Goal: Information Seeking & Learning: Learn about a topic

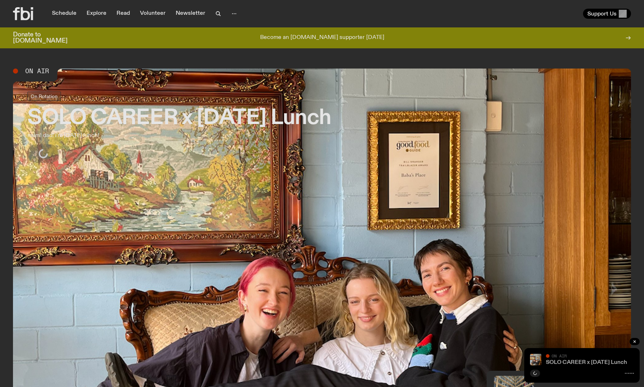
click at [581, 363] on link "SOLO CAREER x [DATE] Lunch" at bounding box center [586, 363] width 81 height 6
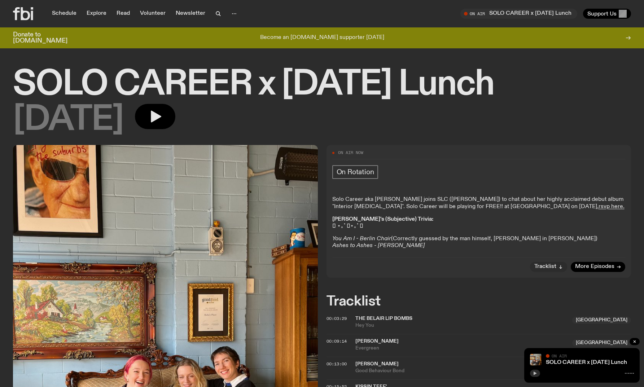
click at [536, 375] on icon "button" at bounding box center [535, 373] width 4 height 4
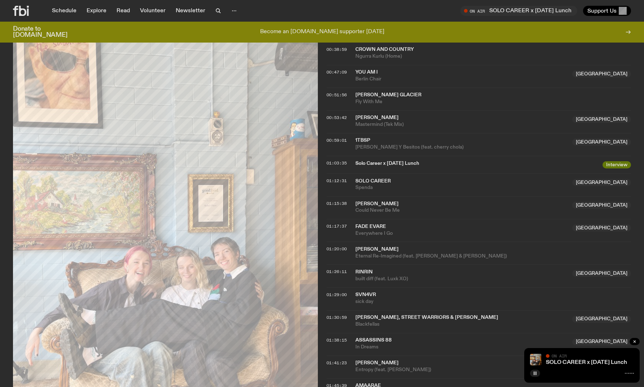
scroll to position [821, 0]
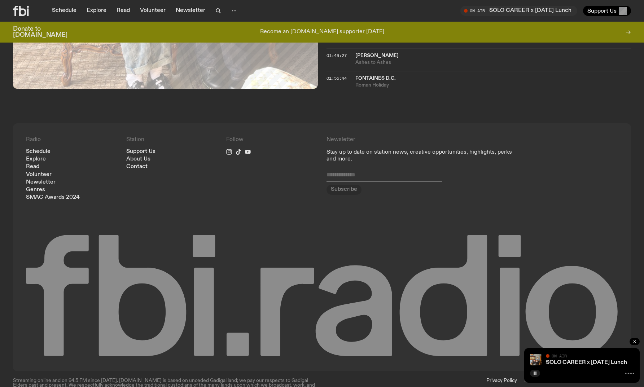
click at [444, 305] on icon at bounding box center [322, 296] width 592 height 123
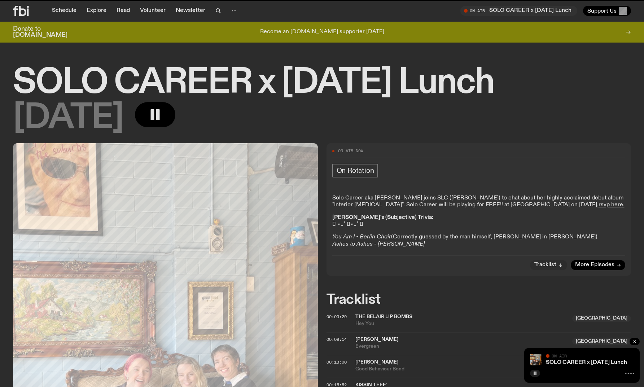
scroll to position [821, 0]
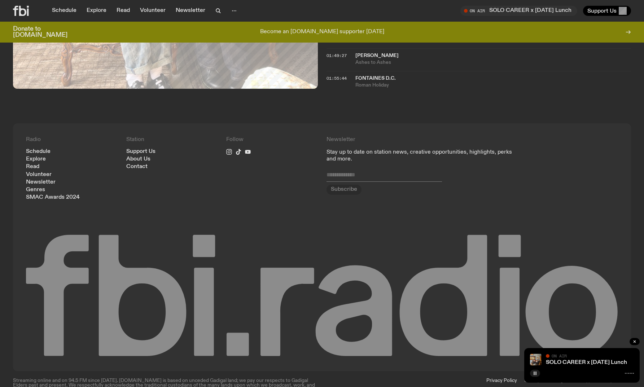
drag, startPoint x: 468, startPoint y: 261, endPoint x: 446, endPoint y: 336, distance: 78.8
click at [496, 334] on icon at bounding box center [322, 296] width 592 height 123
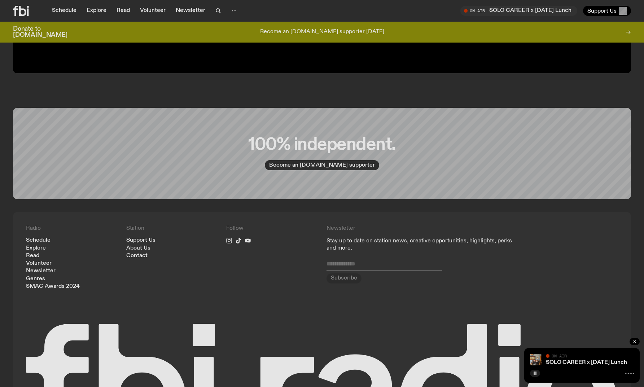
scroll to position [1639, 0]
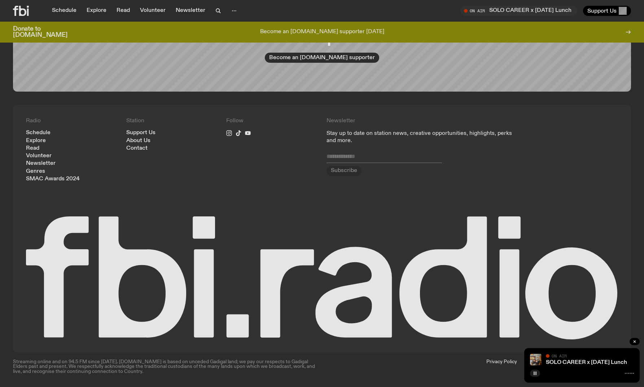
click at [536, 374] on rect "button" at bounding box center [535, 374] width 1 height 4
click at [636, 342] on icon "button" at bounding box center [634, 342] width 4 height 4
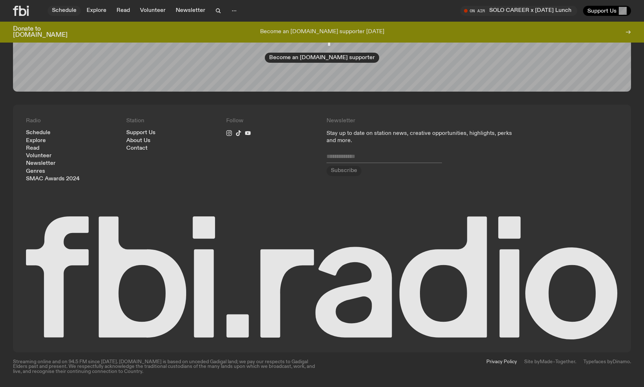
click at [67, 8] on link "Schedule" at bounding box center [64, 11] width 33 height 10
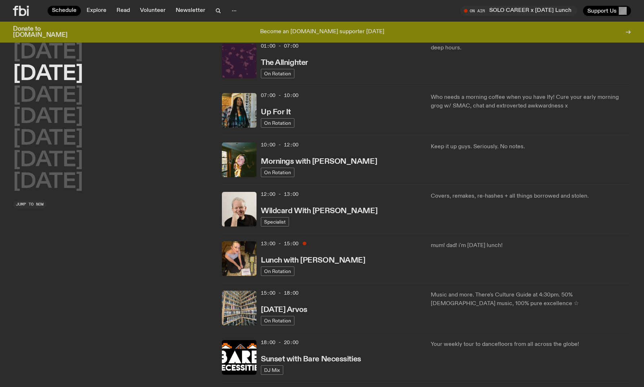
scroll to position [28, 0]
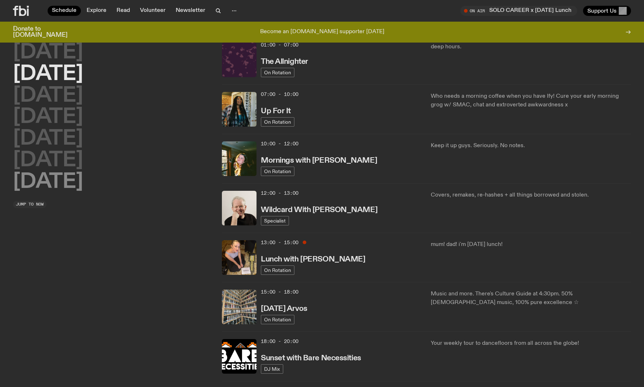
click at [74, 176] on h2 "[DATE]" at bounding box center [48, 182] width 70 height 20
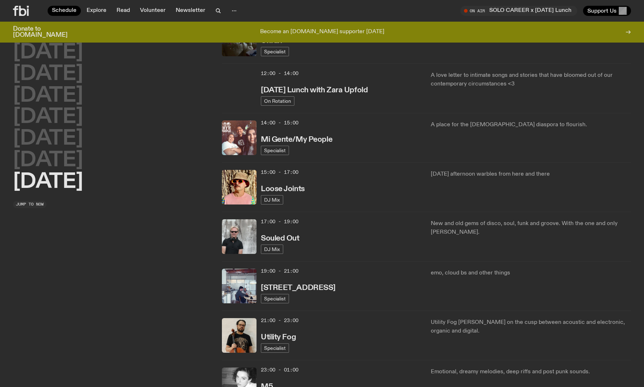
scroll to position [302, 0]
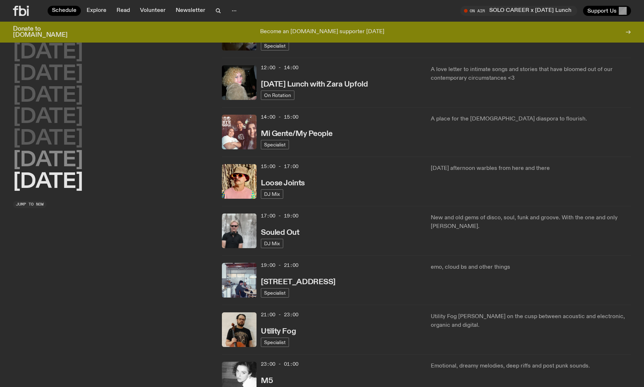
click at [83, 161] on h2 "[DATE]" at bounding box center [48, 160] width 70 height 20
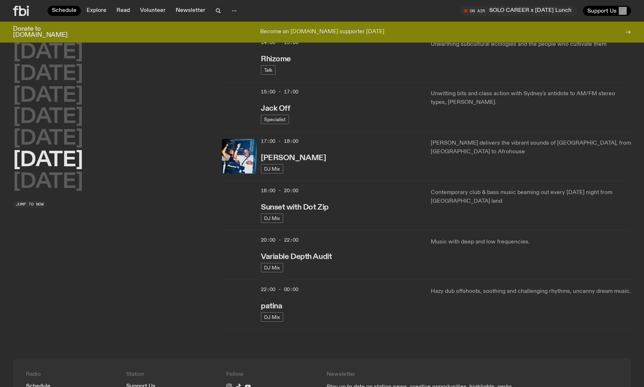
scroll to position [328, 0]
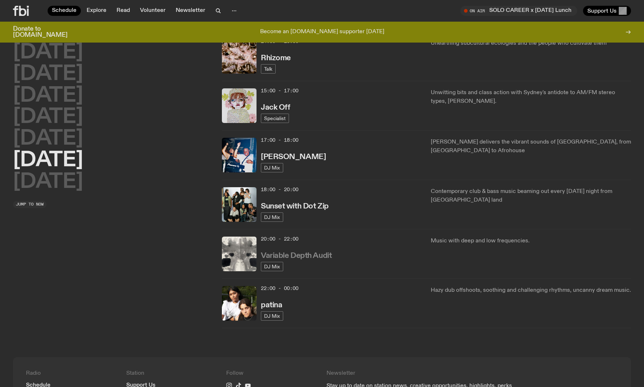
click at [308, 254] on h3 "Variable Depth Audit" at bounding box center [296, 256] width 71 height 8
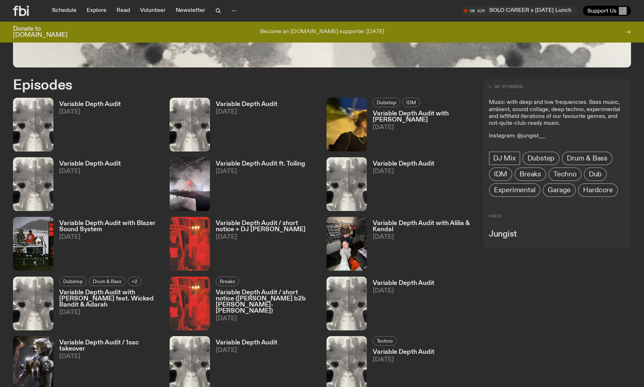
scroll to position [382, 0]
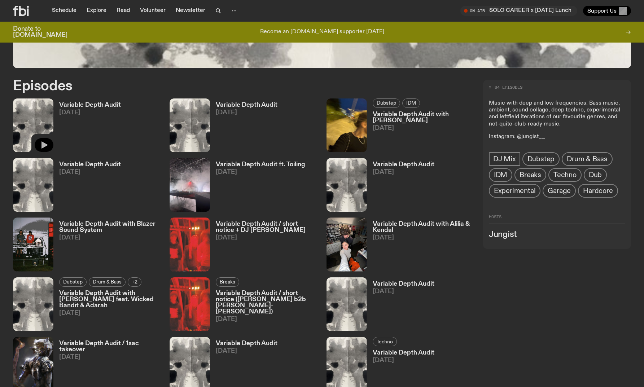
click at [47, 143] on icon "button" at bounding box center [44, 145] width 9 height 9
